Goal: Information Seeking & Learning: Find specific page/section

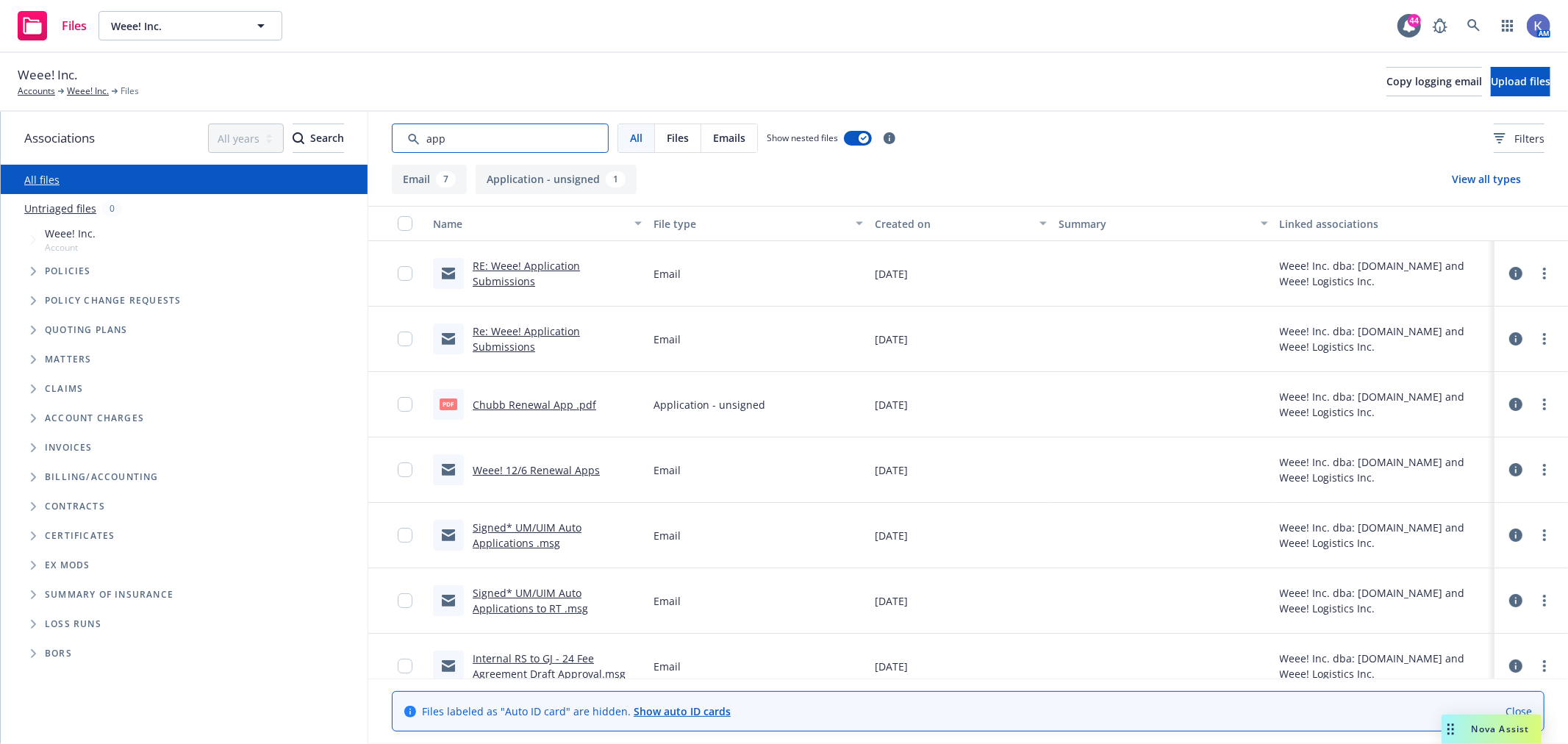
click at [466, 137] on input "Search by keyword..." at bounding box center [500, 138] width 217 height 29
drag, startPoint x: 450, startPoint y: 142, endPoint x: 425, endPoint y: 142, distance: 25.0
click at [425, 142] on input "Search by keyword..." at bounding box center [500, 138] width 217 height 29
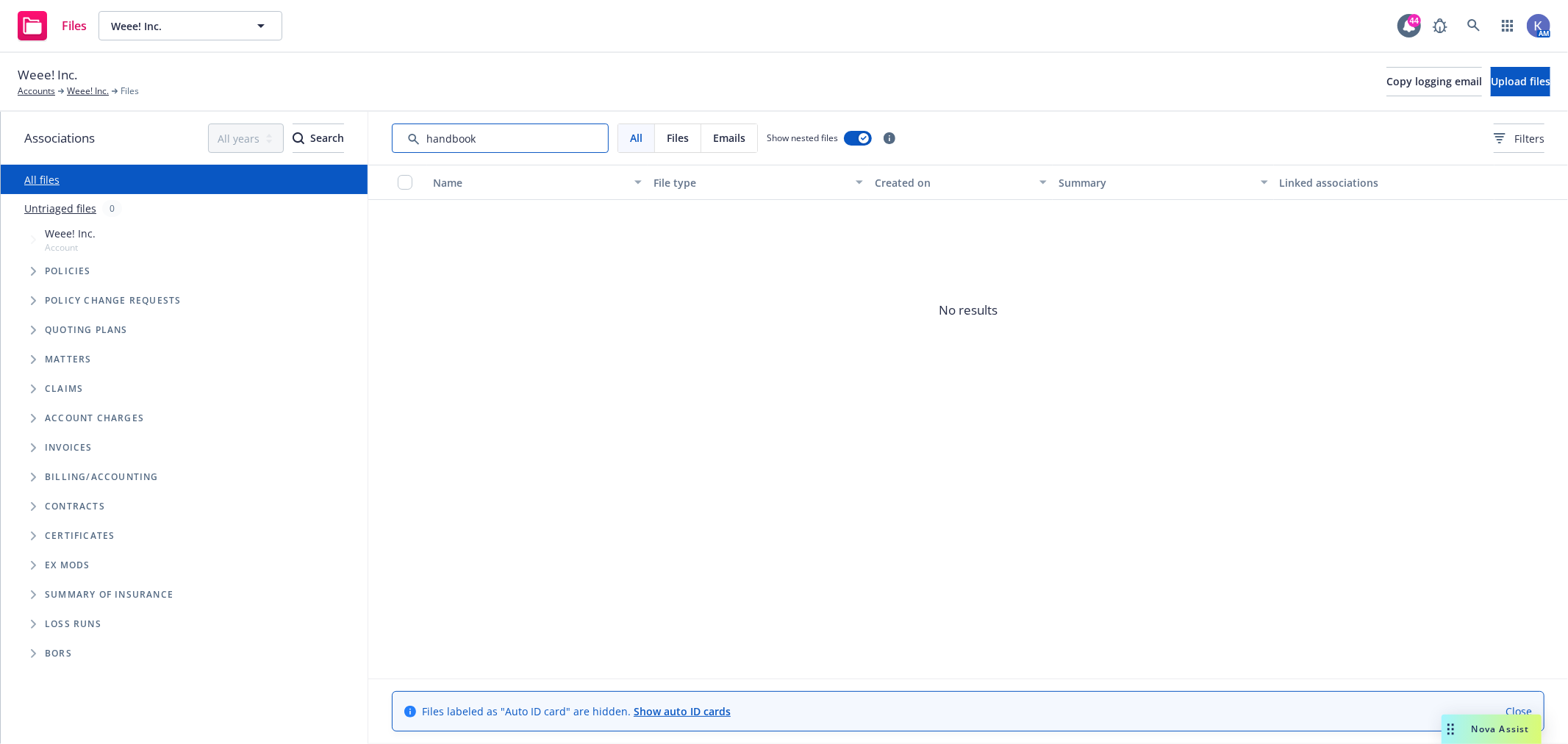
click at [454, 135] on input "Search by keyword..." at bounding box center [500, 138] width 217 height 29
click at [453, 135] on input "Search by keyword..." at bounding box center [500, 138] width 217 height 29
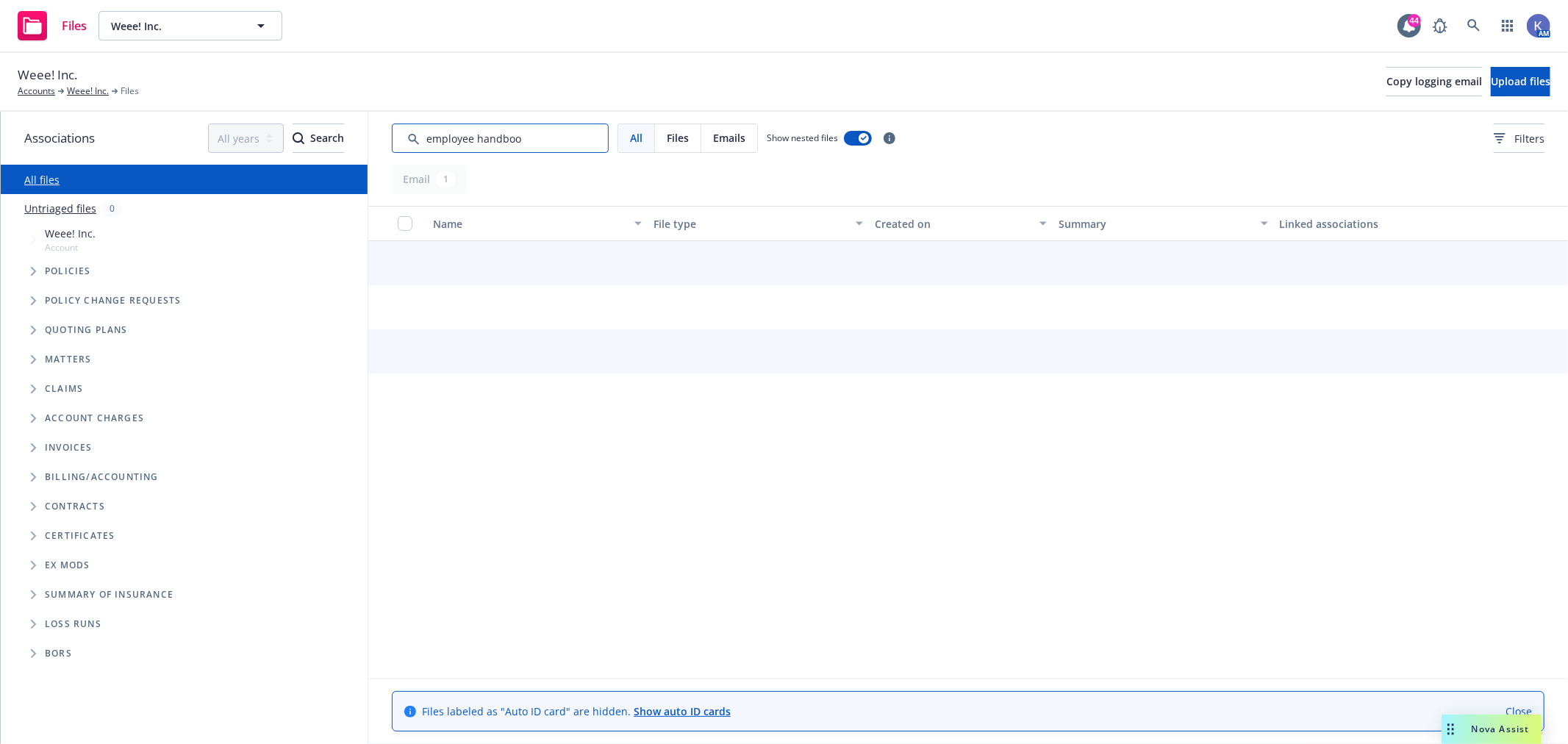
type input "employee handbook"
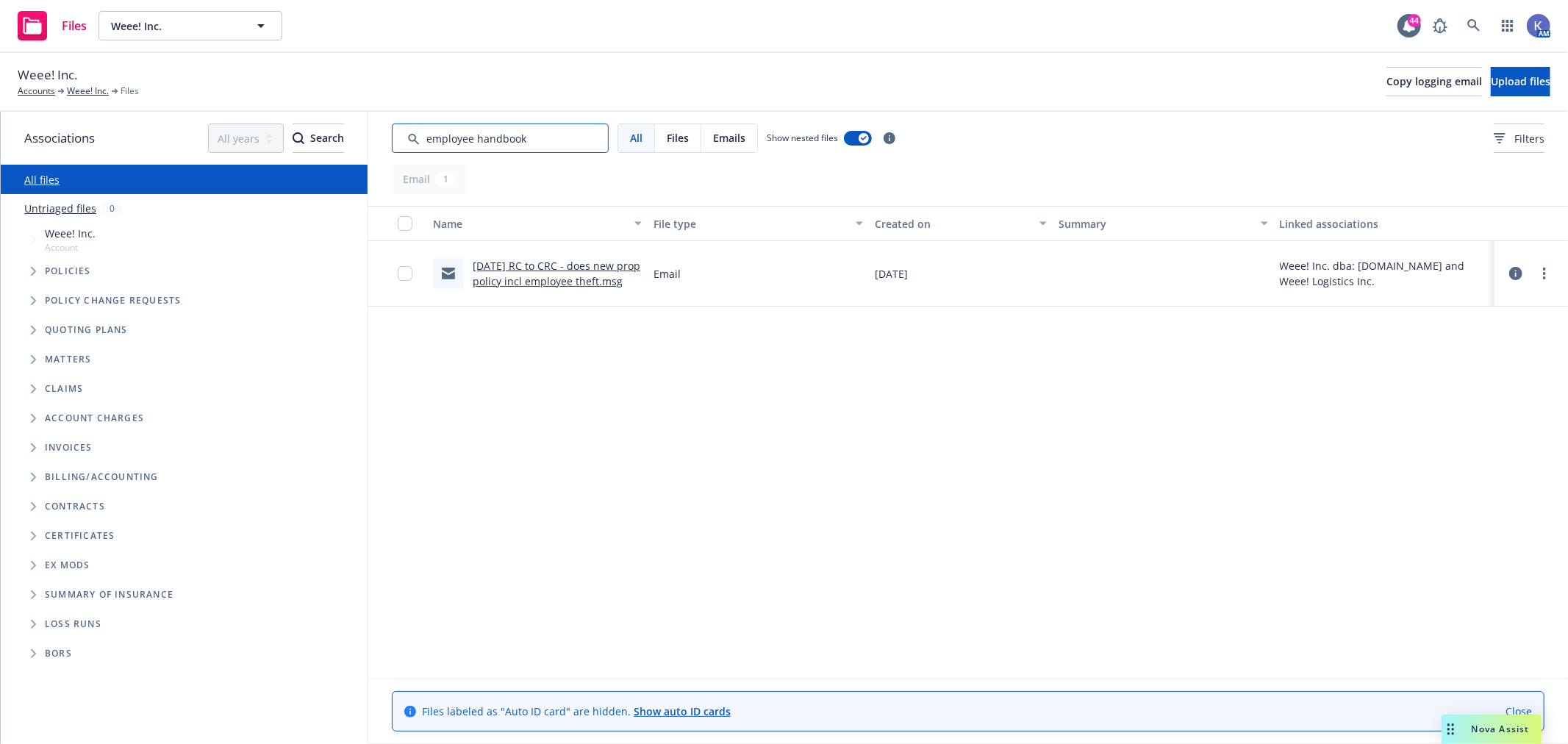
click at [505, 136] on input "Search by keyword..." at bounding box center [500, 138] width 217 height 29
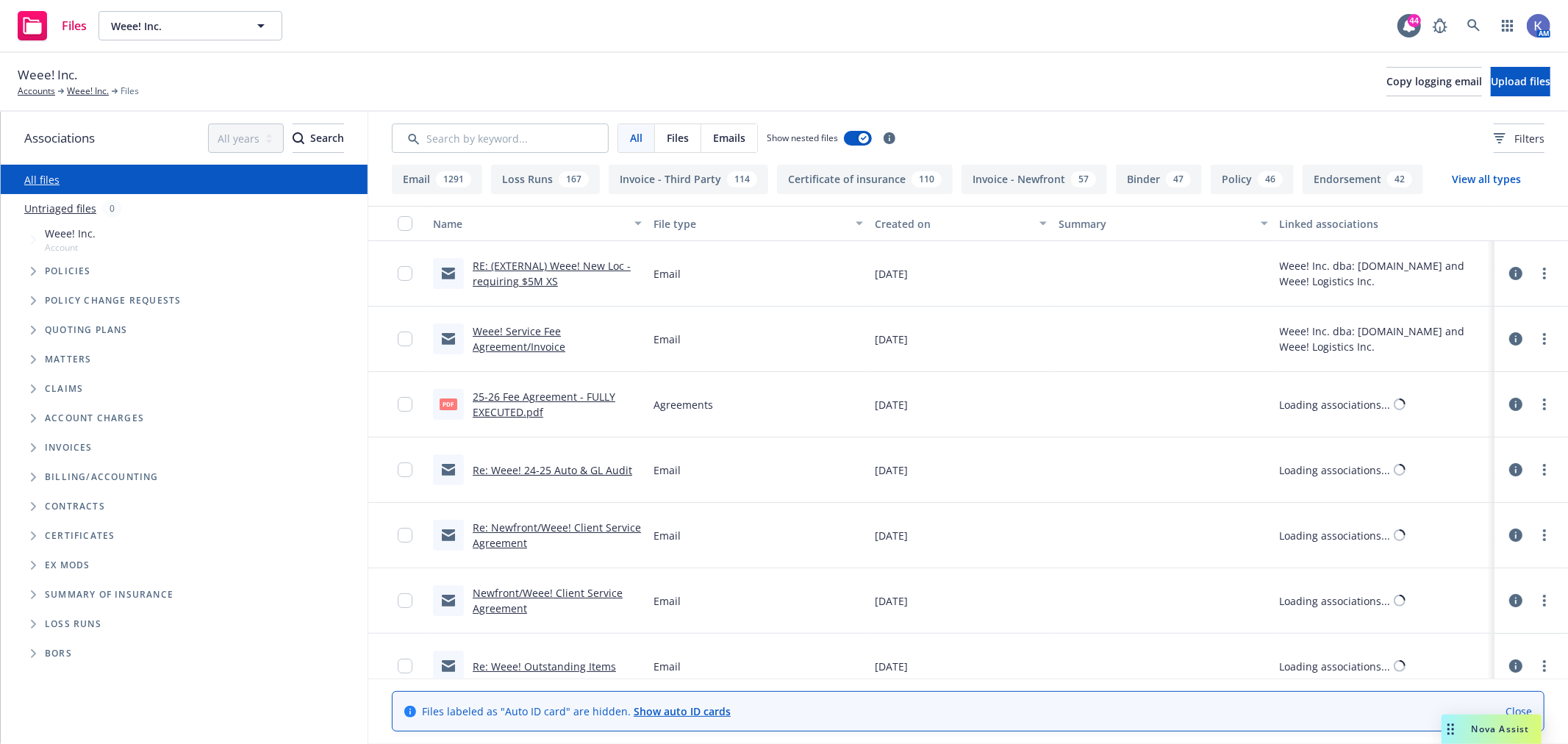
click at [436, 39] on div "Files Weee! Inc. Weee! Inc. 44 AM" at bounding box center [784, 26] width 1568 height 53
